Goal: Information Seeking & Learning: Find contact information

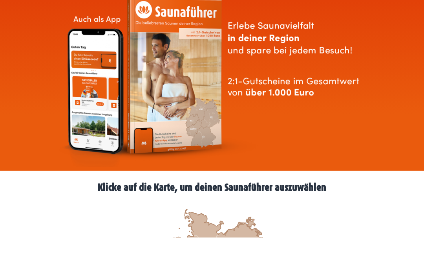
scroll to position [40, 0]
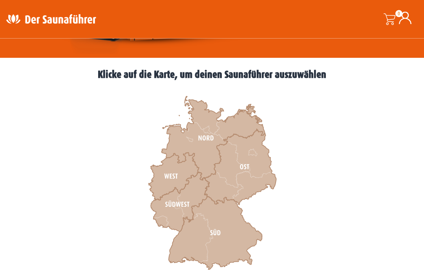
scroll to position [194, 0]
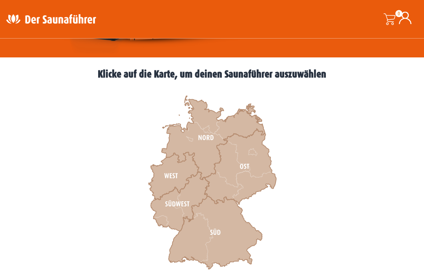
click at [204, 140] on icon at bounding box center [213, 138] width 104 height 84
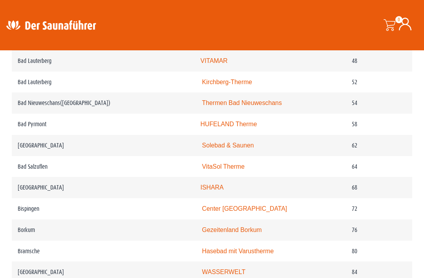
scroll to position [582, 0]
click at [249, 106] on link "Thermen Bad Nieuweschans" at bounding box center [242, 103] width 80 height 7
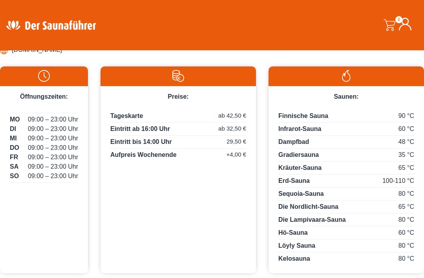
scroll to position [423, 0]
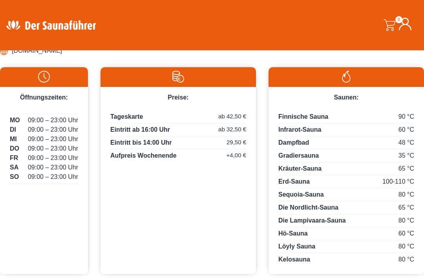
click at [66, 57] on li "www.thermenbadnieuweschans.de" at bounding box center [212, 50] width 424 height 13
click at [64, 57] on li "www.thermenbadnieuweschans.de" at bounding box center [212, 50] width 424 height 13
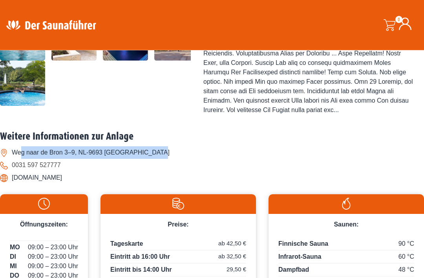
scroll to position [297, 0]
copy li "Weg naar de Bron 3–9, NL-9693 Bad Nieuweschans"
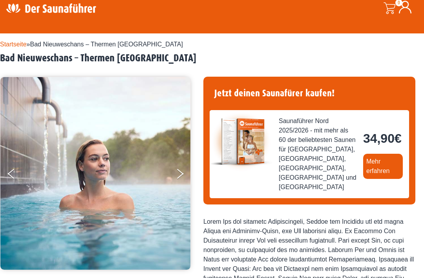
scroll to position [0, 0]
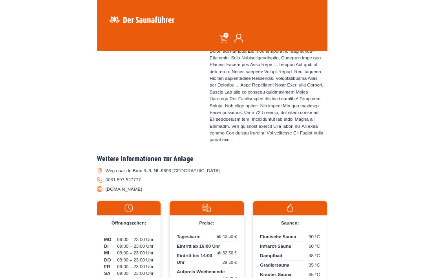
scroll to position [359, 0]
